Goal: Transaction & Acquisition: Purchase product/service

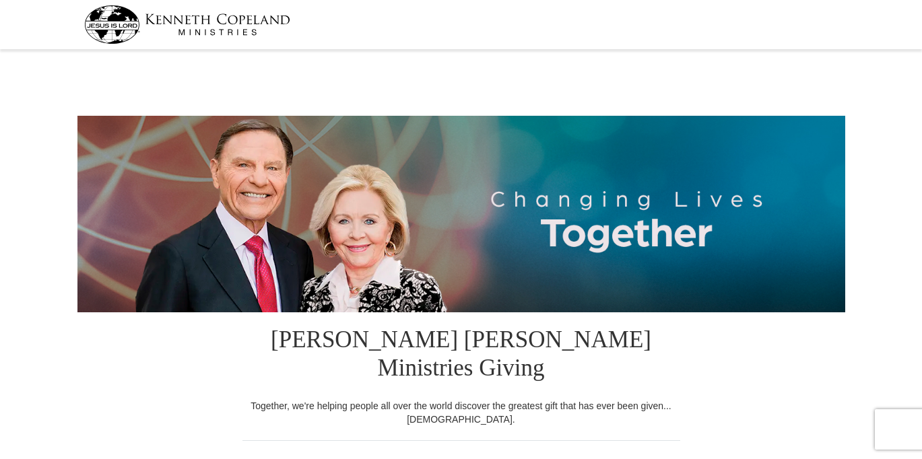
select select "SC"
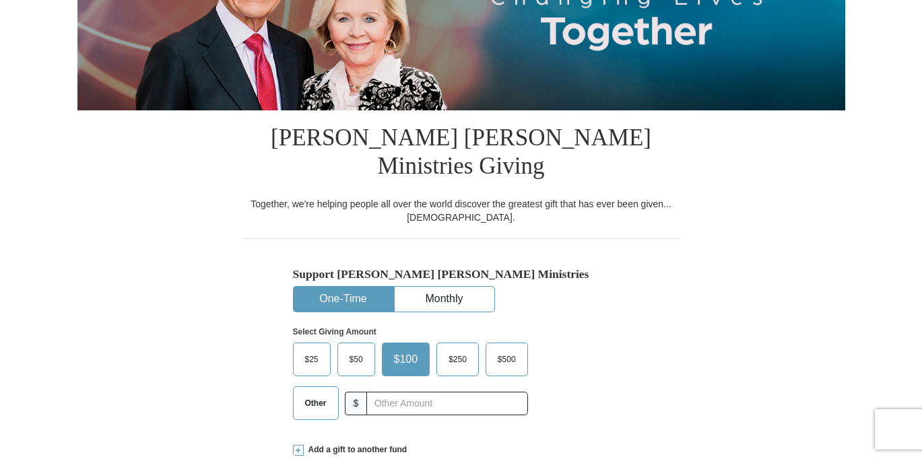
click at [353, 350] on span "$50" at bounding box center [356, 360] width 27 height 20
click at [0, 0] on input "$50" at bounding box center [0, 0] width 0 height 0
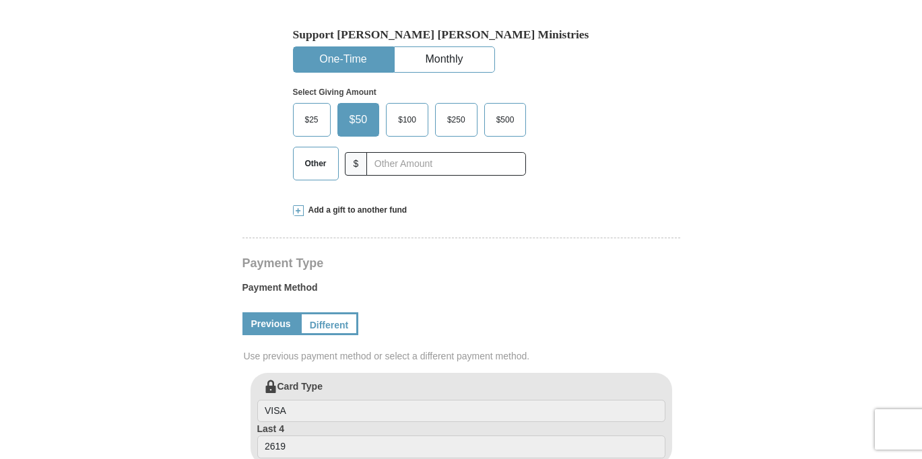
scroll to position [472, 0]
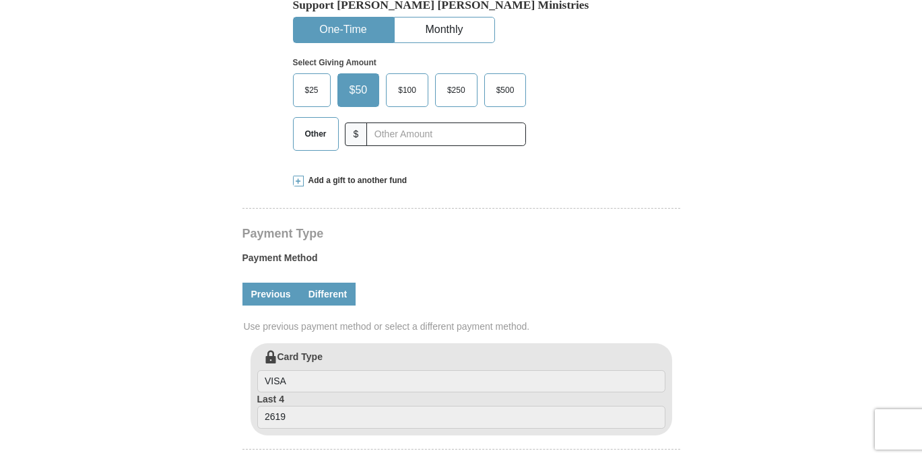
click at [319, 283] on link "Different" at bounding box center [328, 294] width 57 height 23
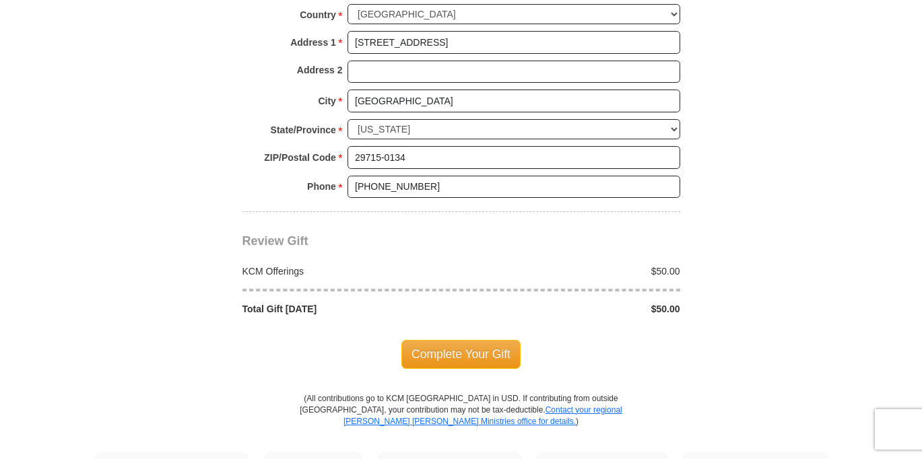
scroll to position [1213, 0]
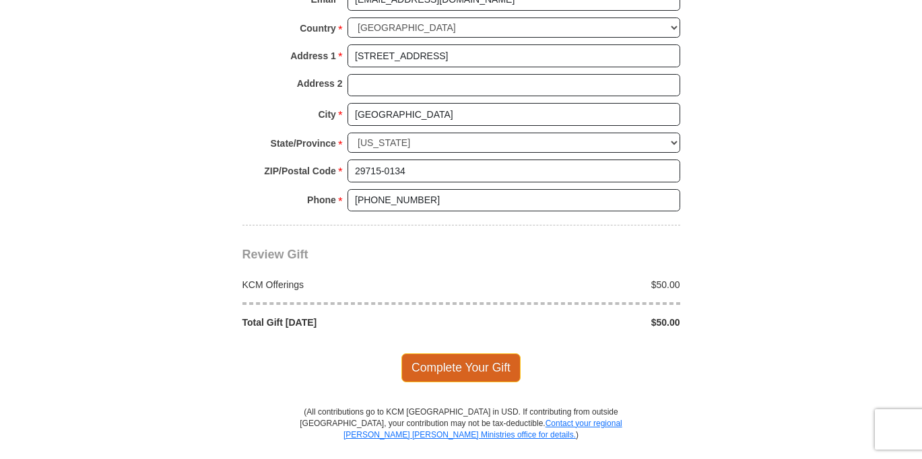
click at [451, 354] on span "Complete Your Gift" at bounding box center [460, 368] width 119 height 28
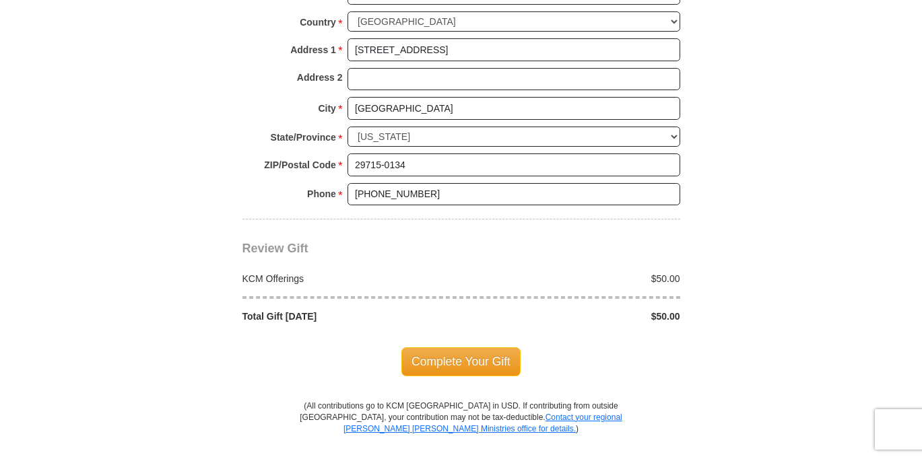
scroll to position [1319, 0]
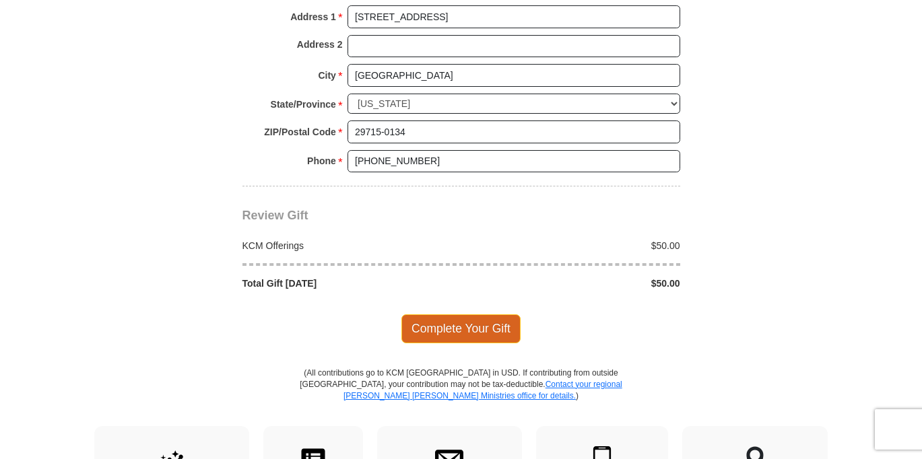
click at [464, 315] on span "Complete Your Gift" at bounding box center [460, 329] width 119 height 28
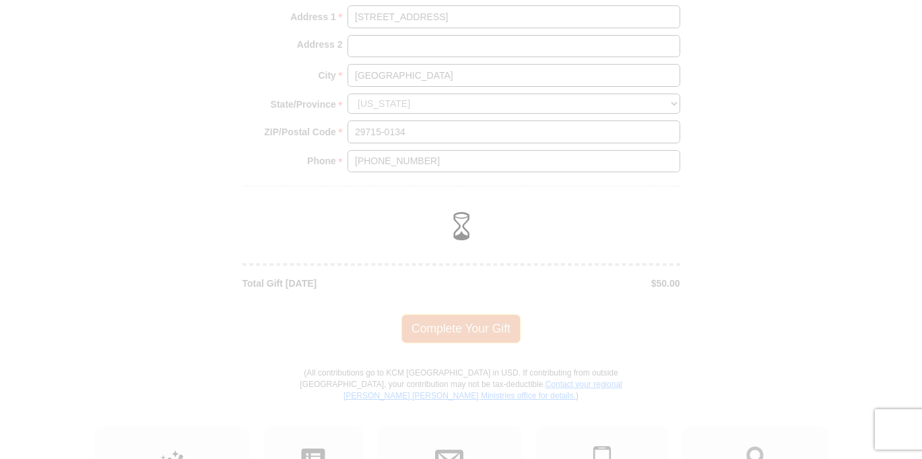
scroll to position [1252, 0]
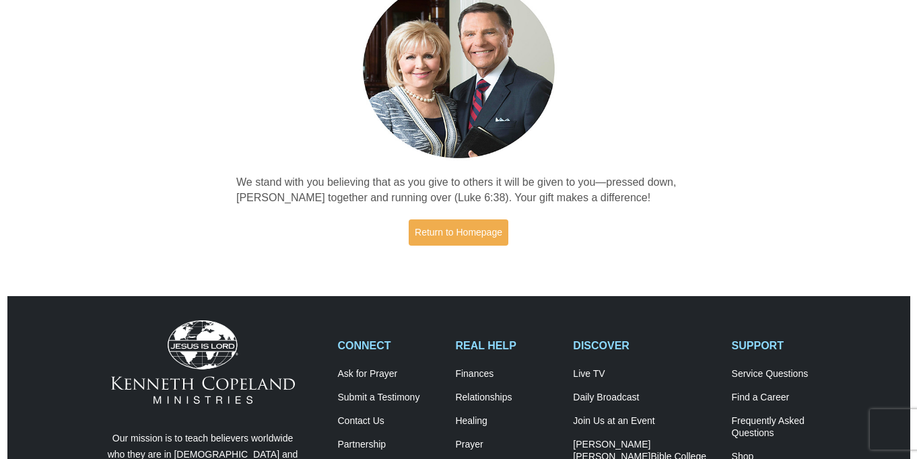
scroll to position [135, 0]
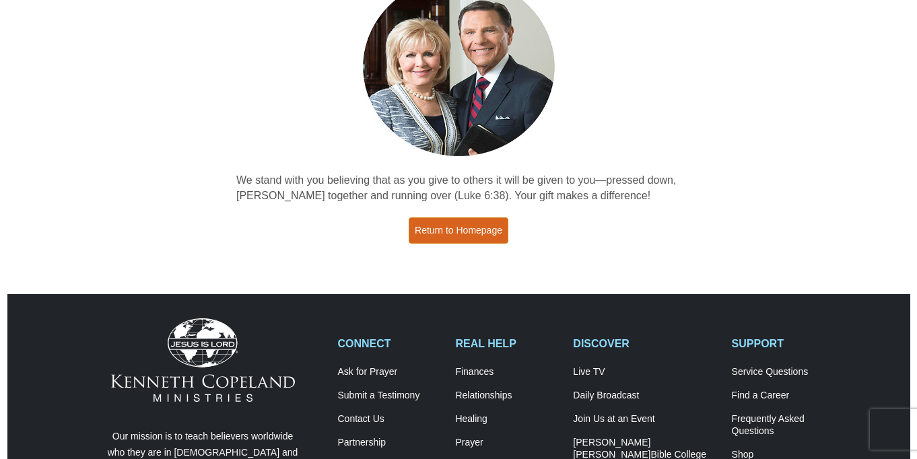
click at [458, 235] on link "Return to Homepage" at bounding box center [459, 231] width 100 height 26
